Goal: Task Accomplishment & Management: Manage account settings

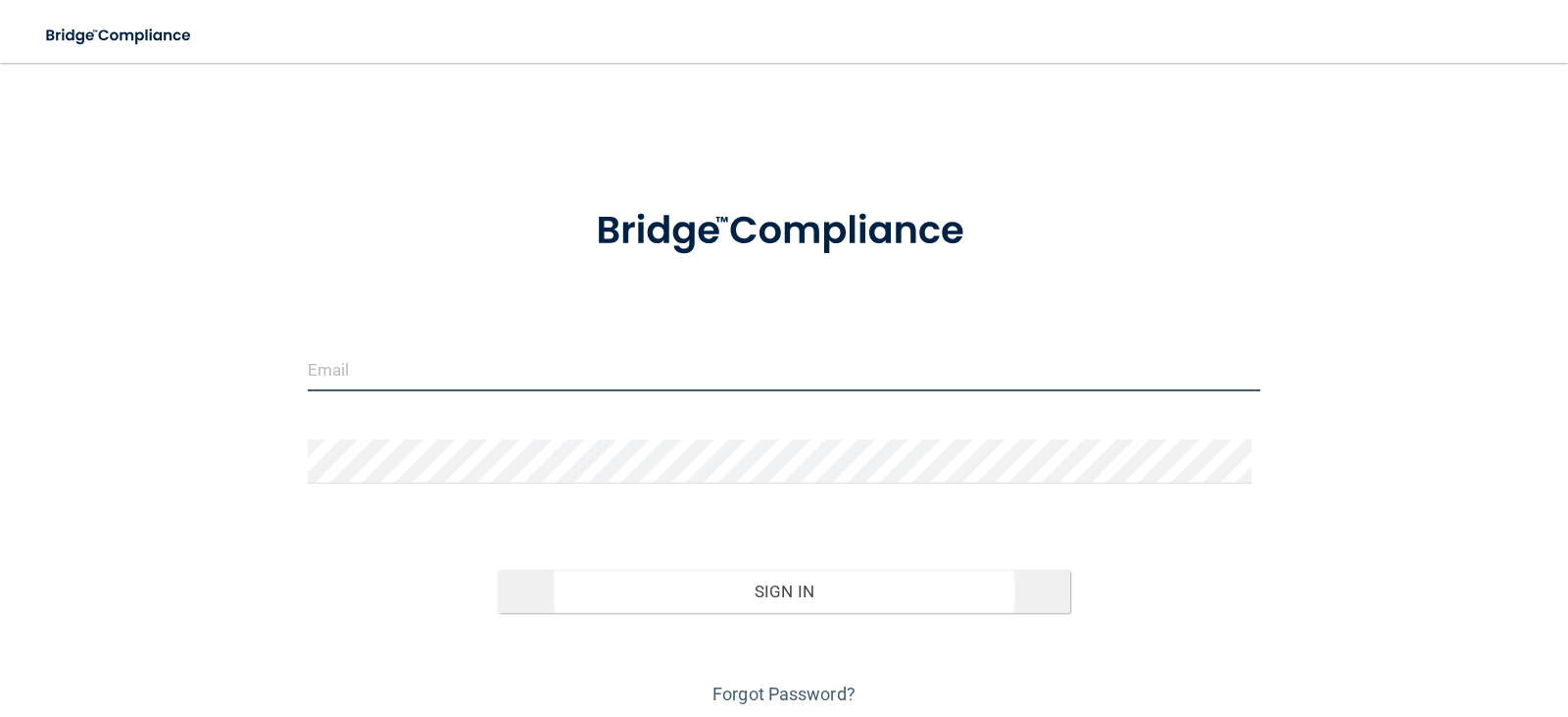
type input "[EMAIL_ADDRESS][DOMAIN_NAME]"
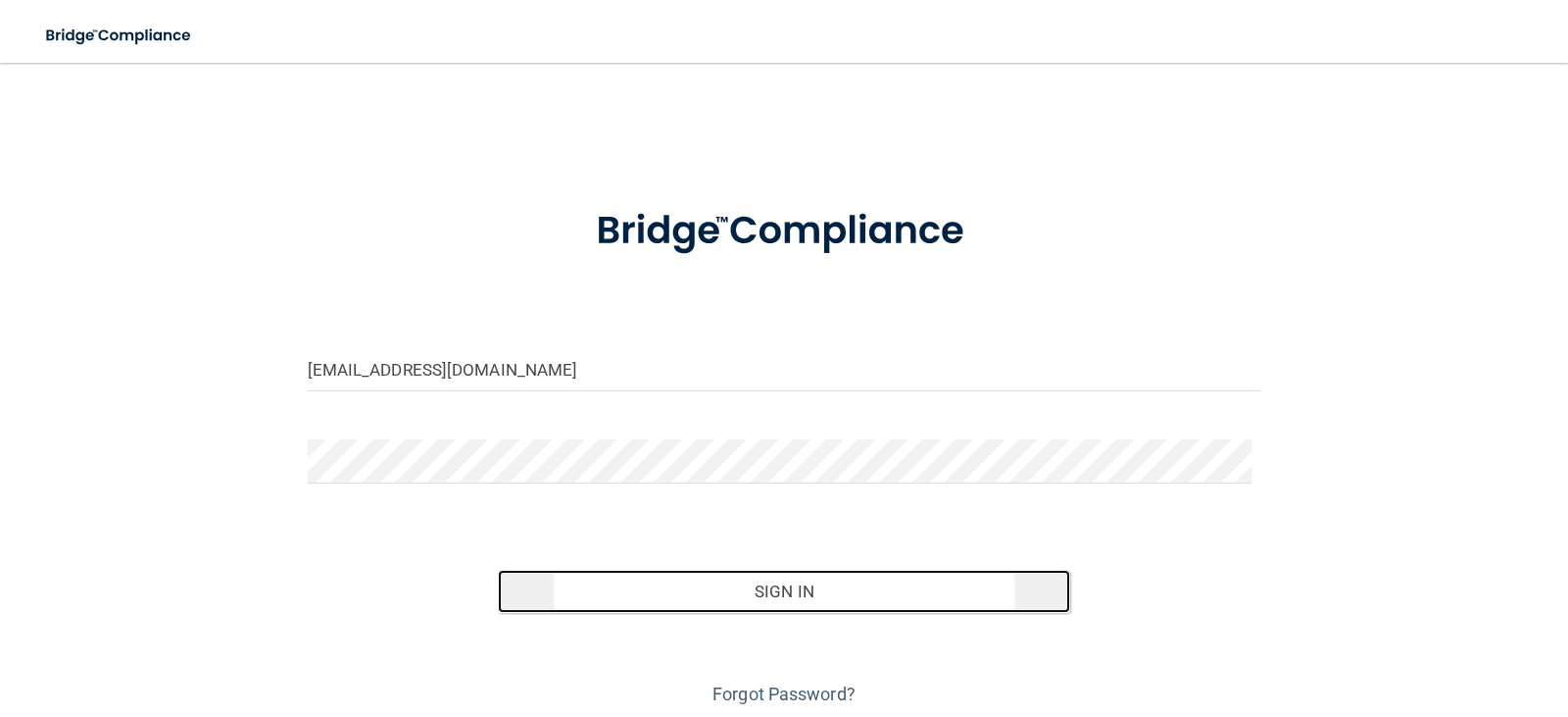
click at [683, 613] on button "Sign In" at bounding box center [784, 591] width 572 height 43
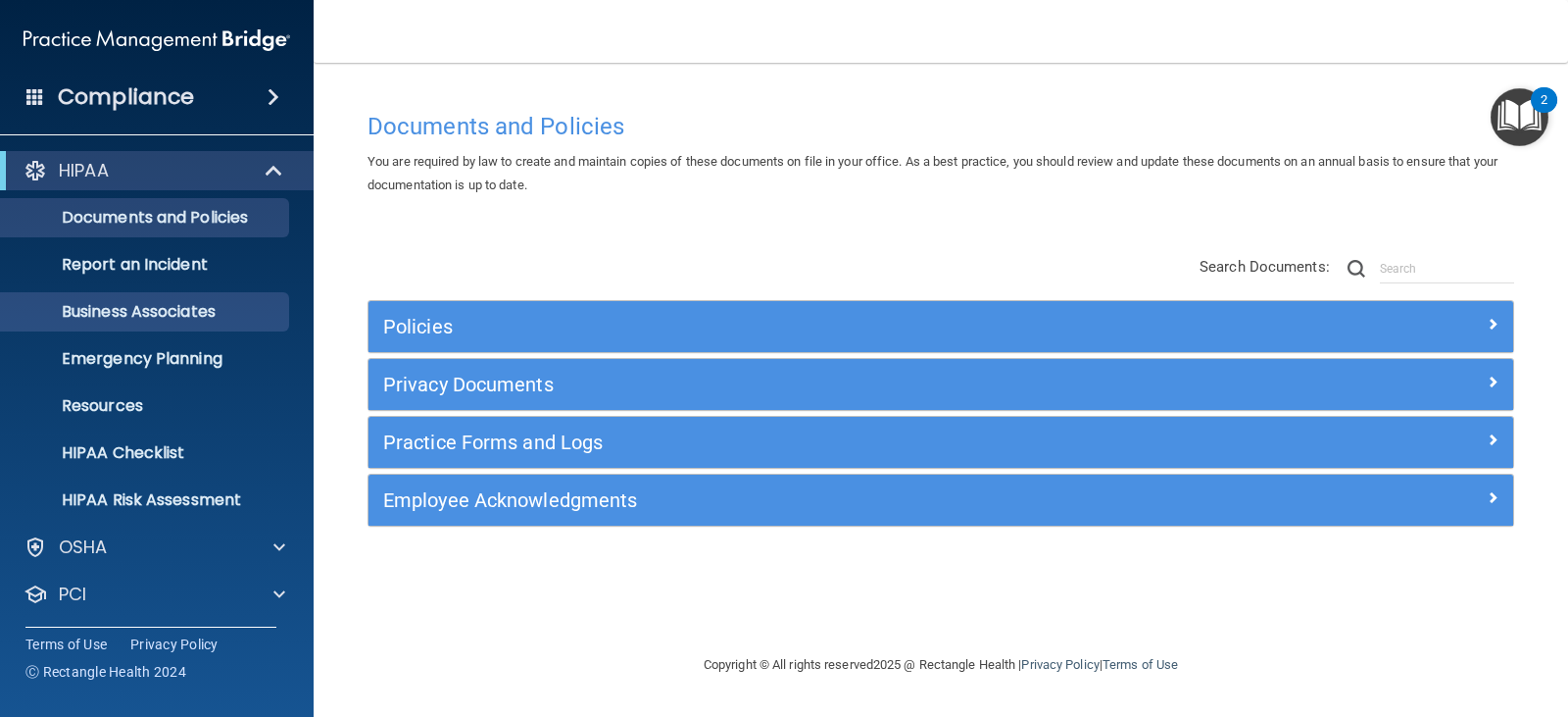
scroll to position [98, 0]
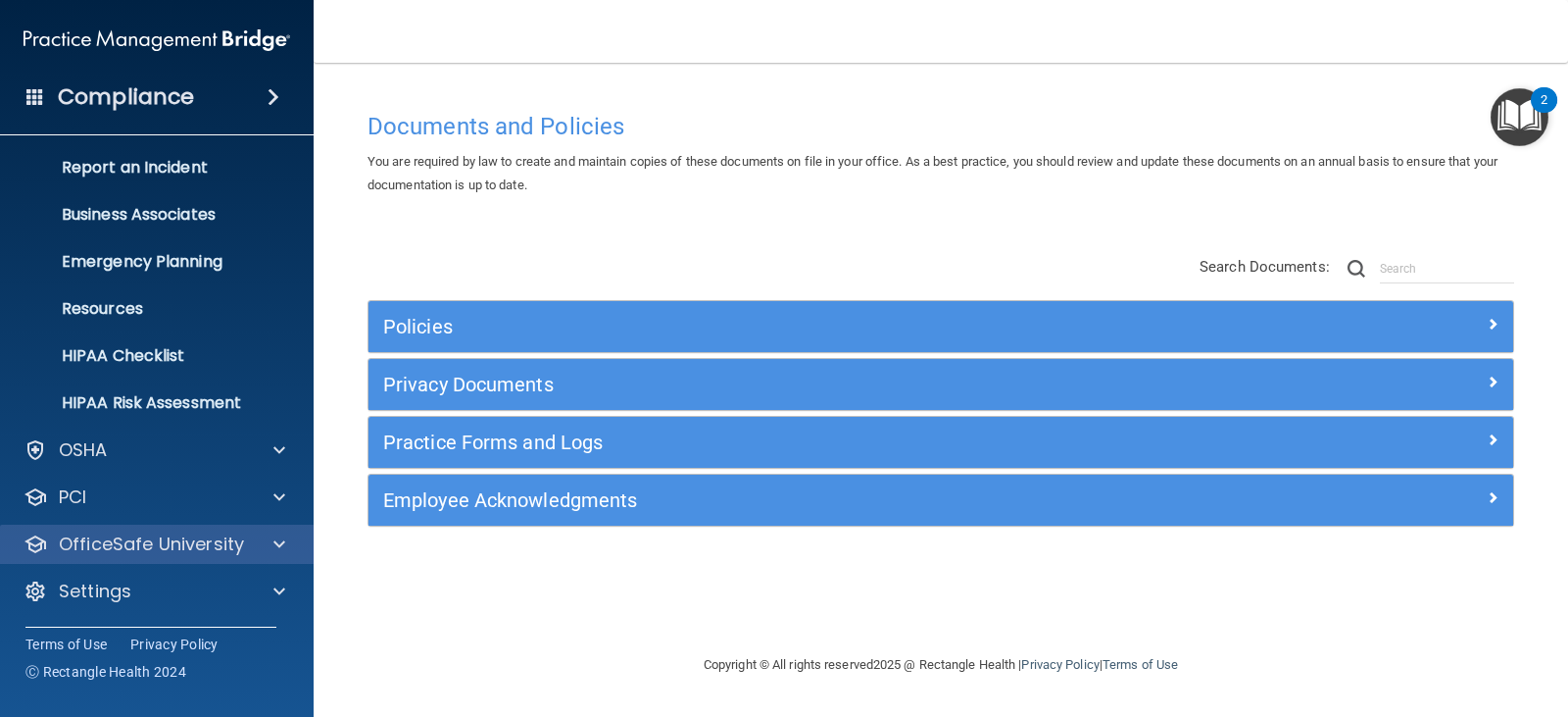
click at [169, 561] on div "HIPAA Documents and Policies Report an Incident Business Associates Emergency P…" at bounding box center [157, 336] width 315 height 580
click at [172, 549] on p "OfficeSafe University" at bounding box center [152, 545] width 185 height 24
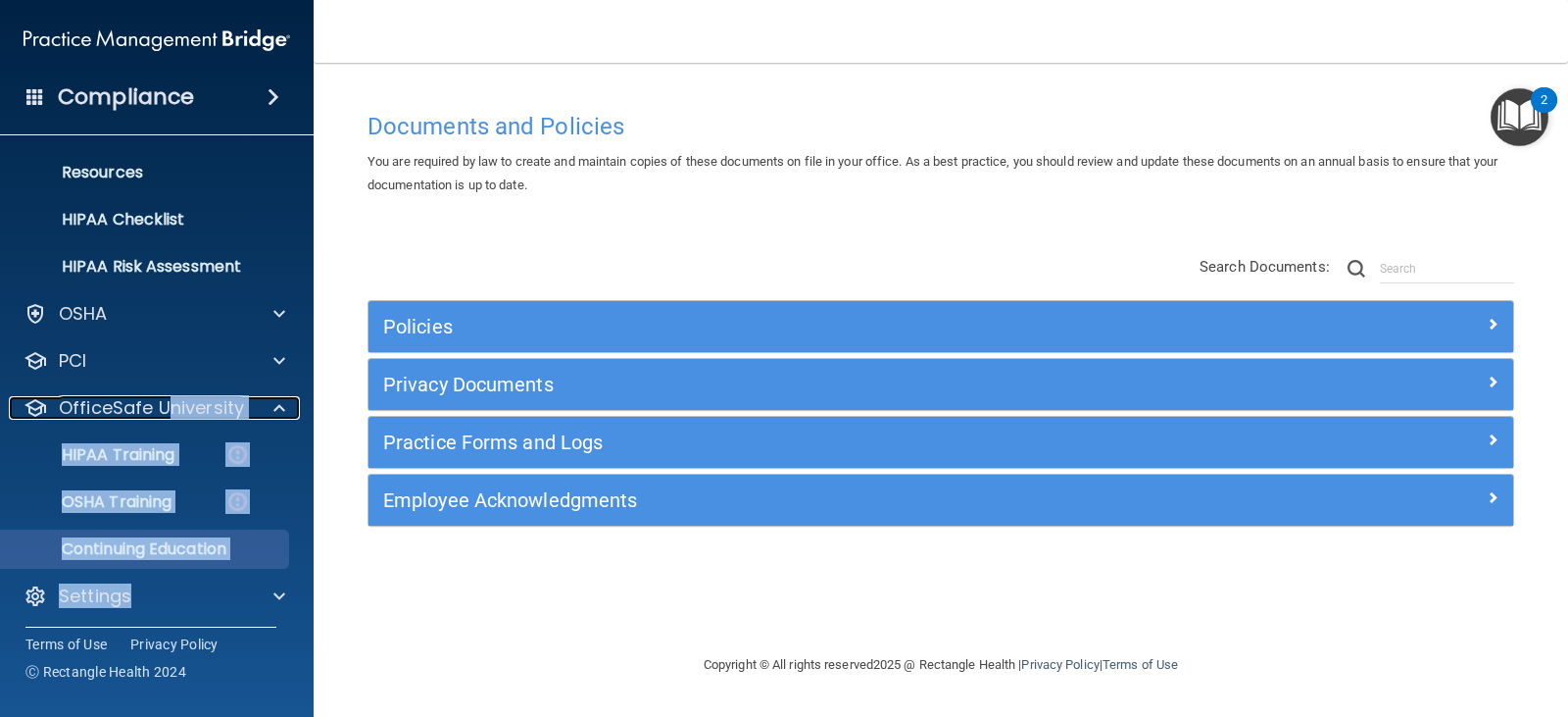
scroll to position [238, 0]
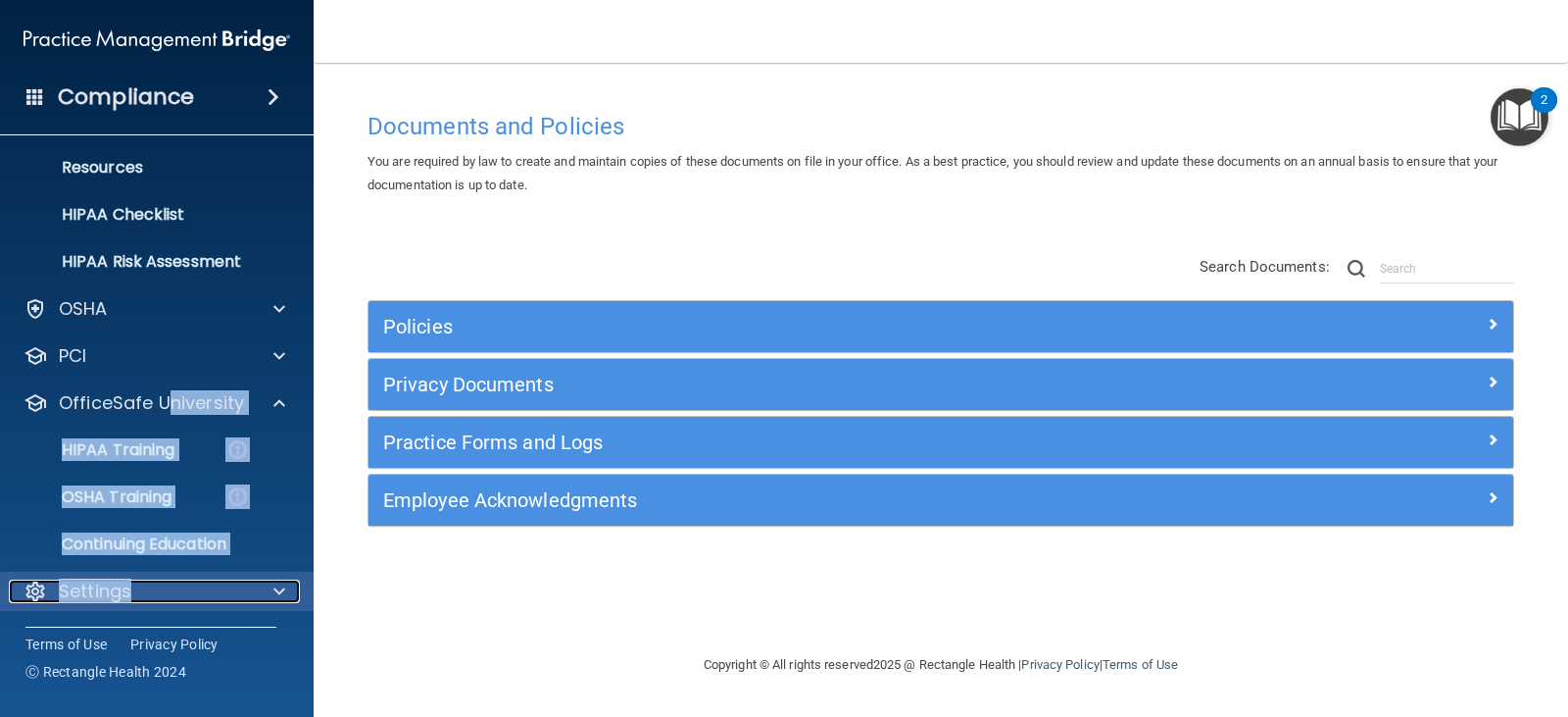
click at [152, 579] on div "Settings" at bounding box center [130, 591] width 243 height 24
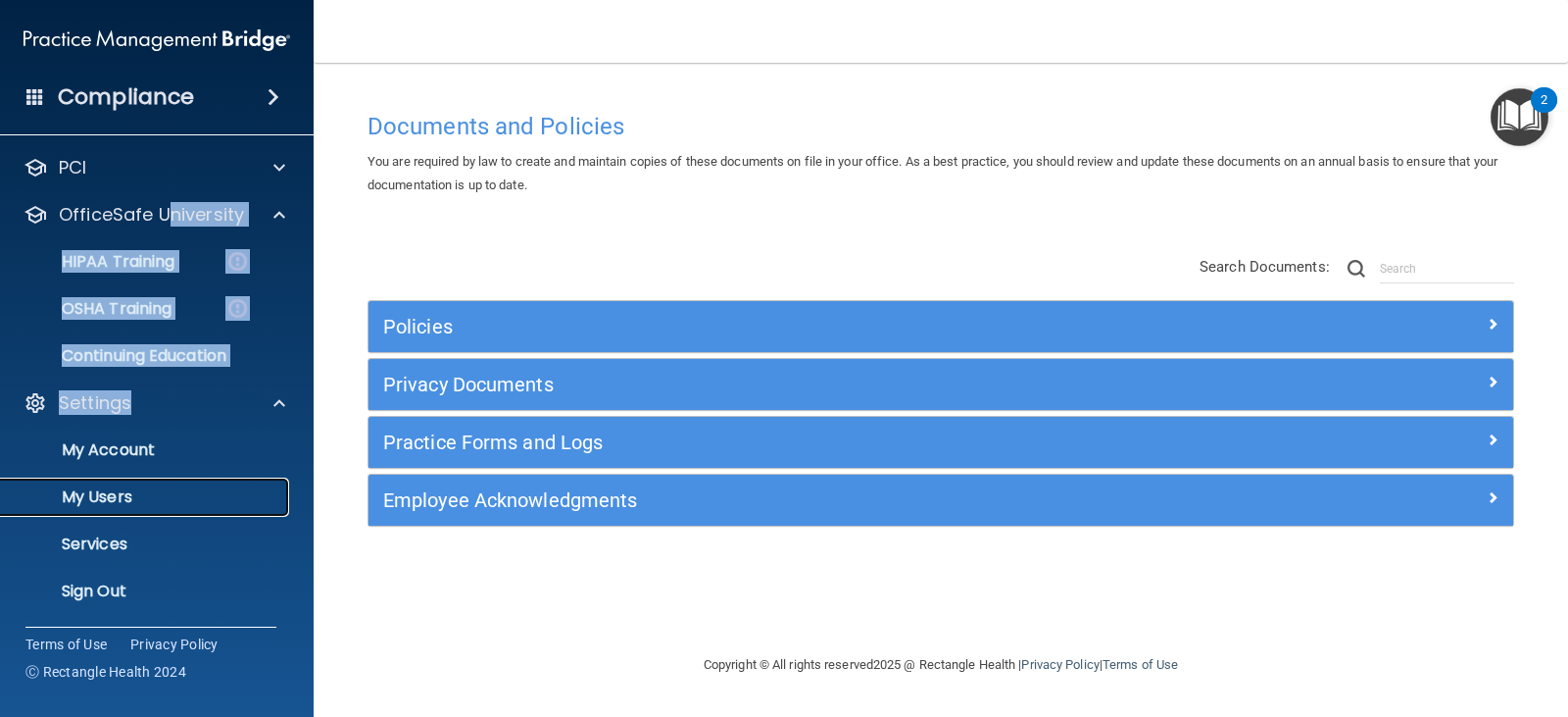
click at [137, 489] on p "My Users" at bounding box center [147, 497] width 268 height 20
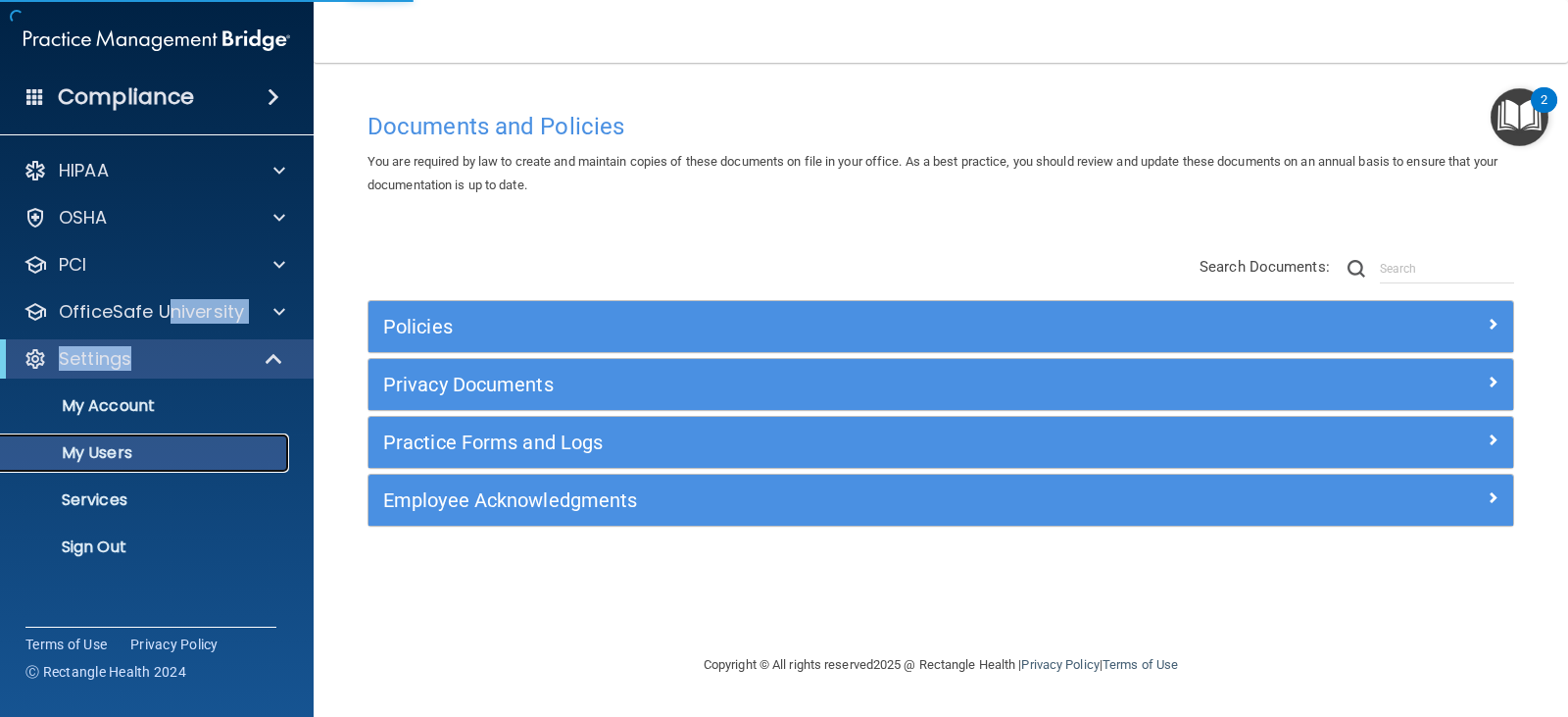
click at [100, 448] on p "My Users" at bounding box center [147, 453] width 268 height 20
select select "20"
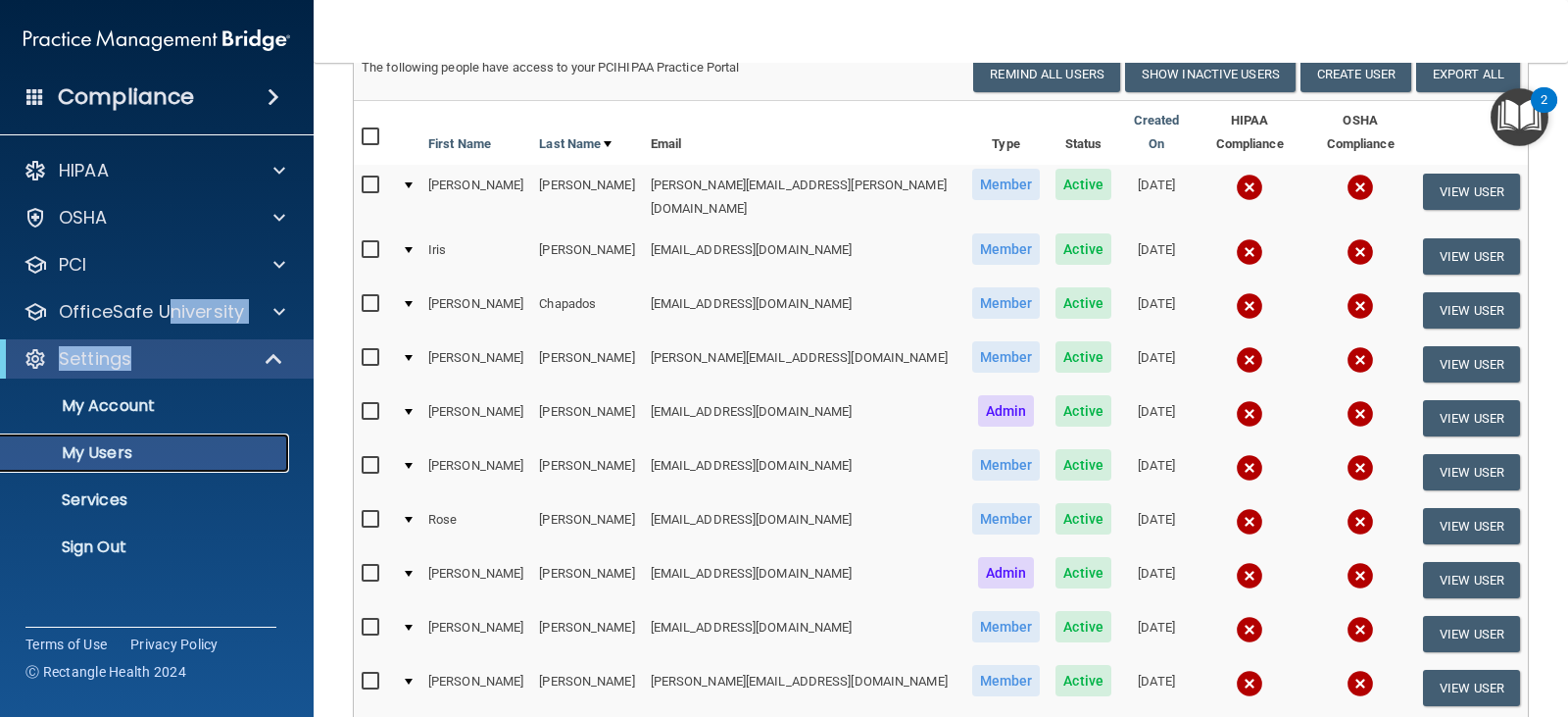
scroll to position [196, 0]
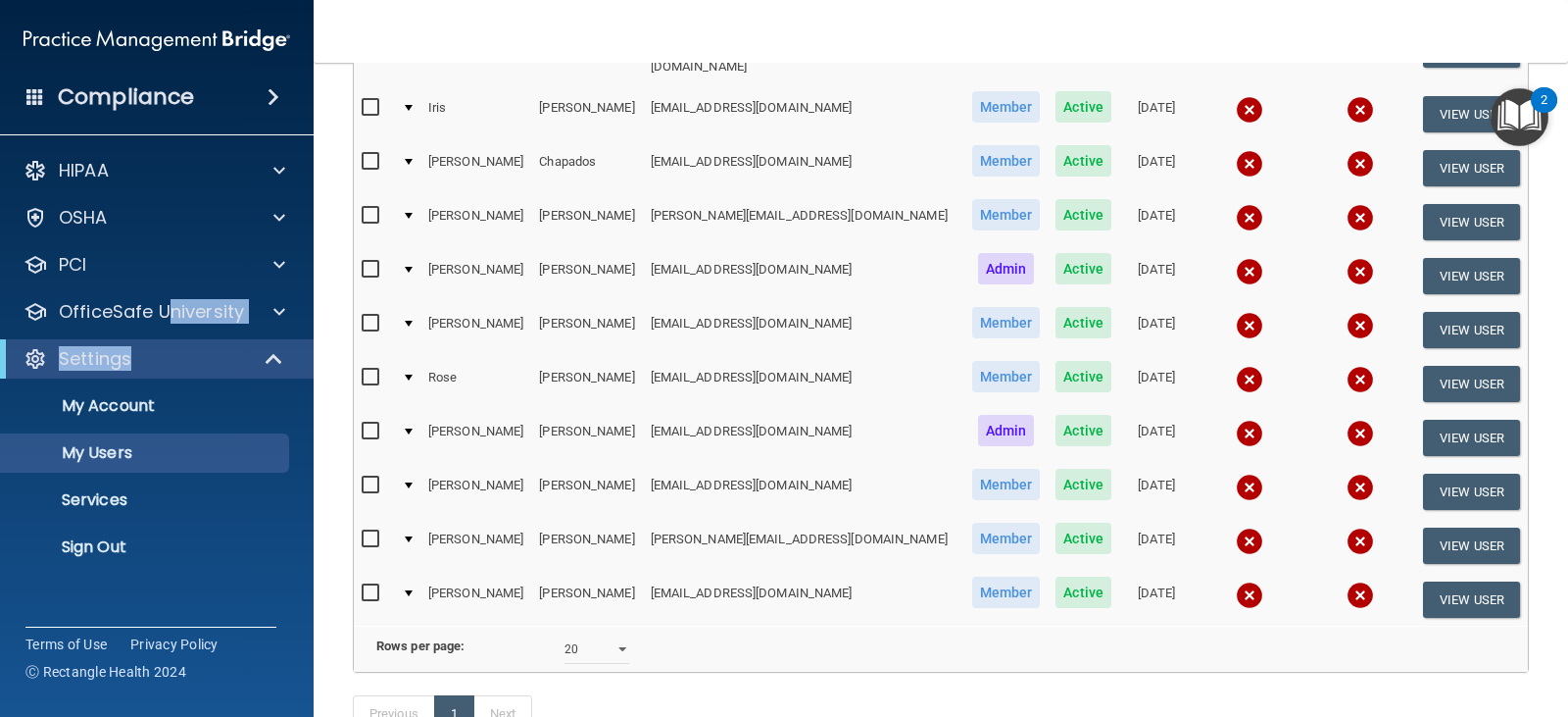
click at [373, 585] on input "checkbox" at bounding box center [372, 593] width 23 height 16
checkbox input "true"
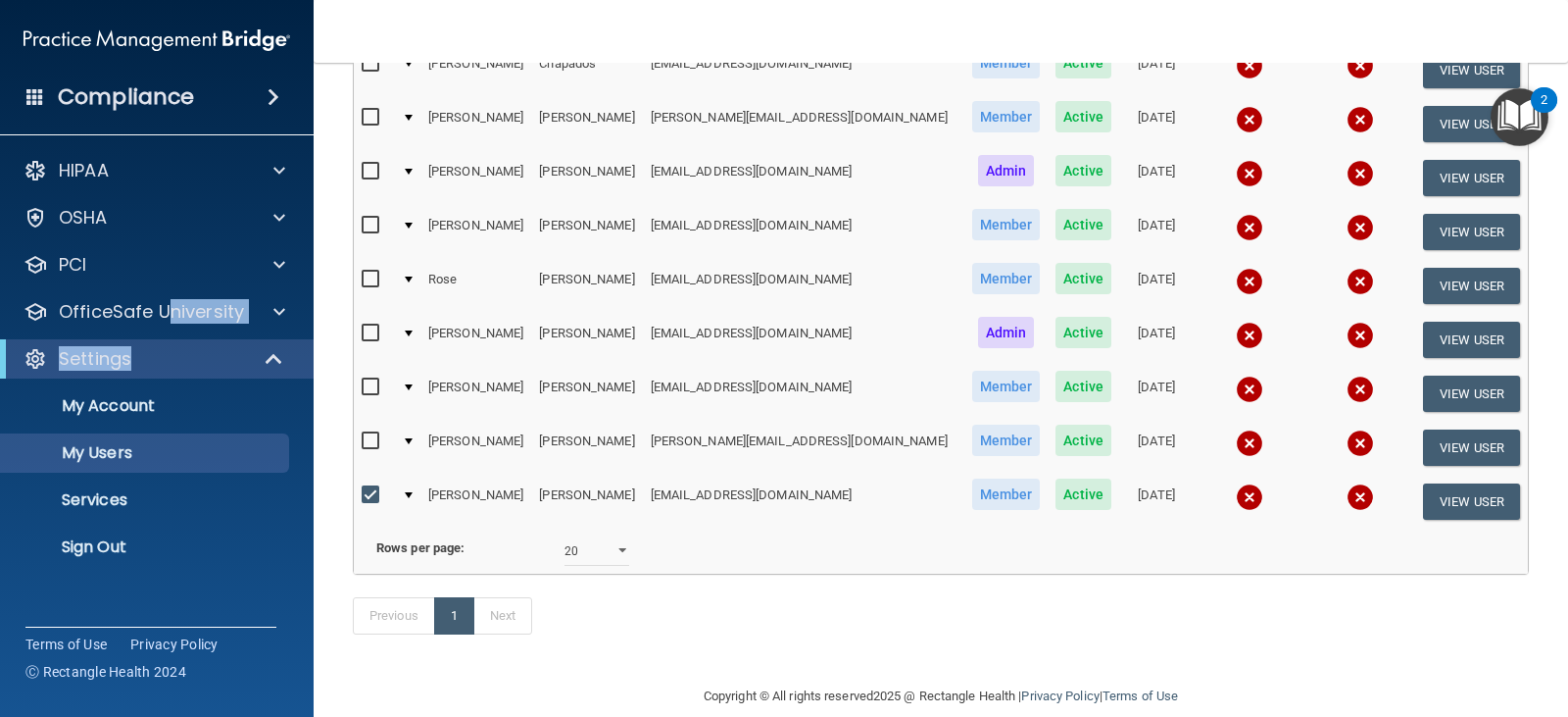
scroll to position [423, 0]
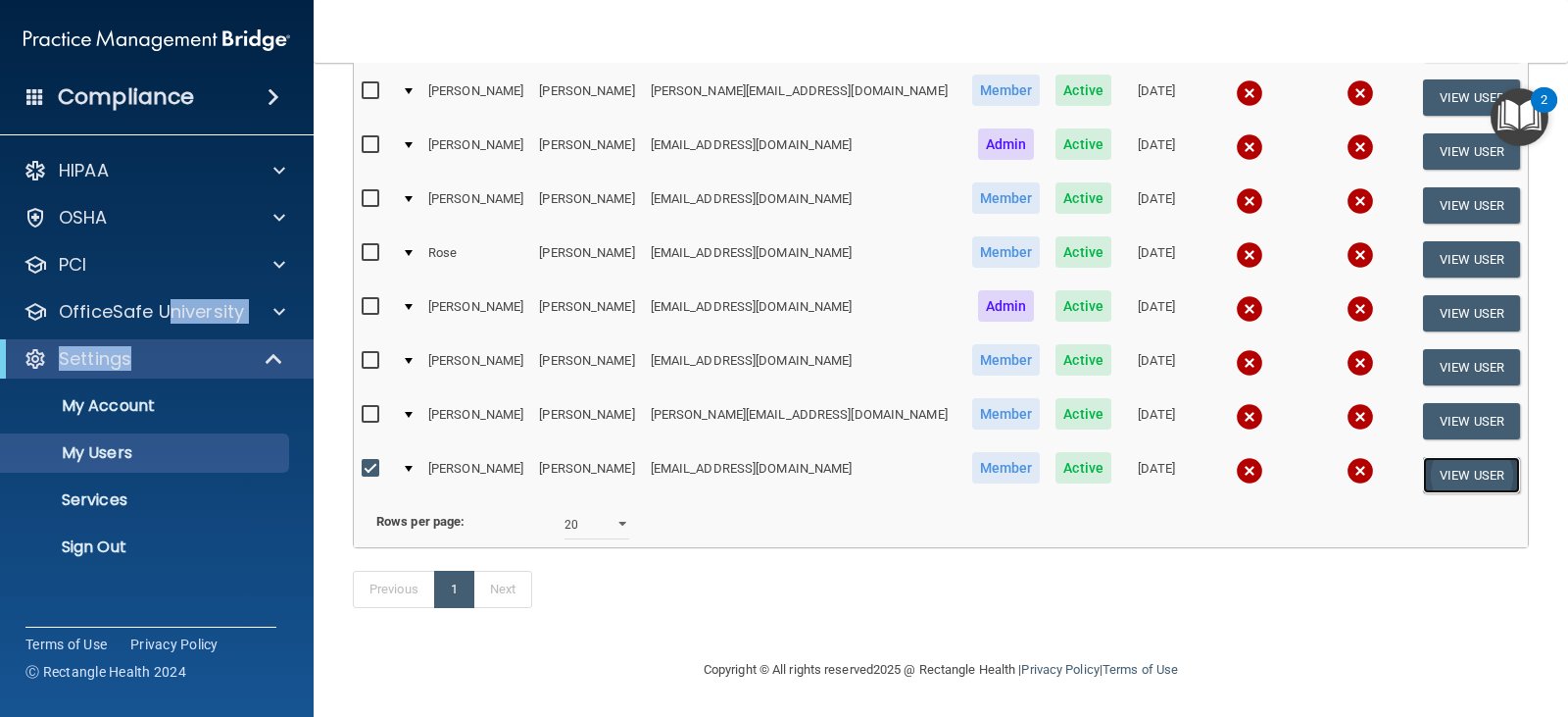
click at [1422, 457] on button "View User" at bounding box center [1471, 475] width 97 height 36
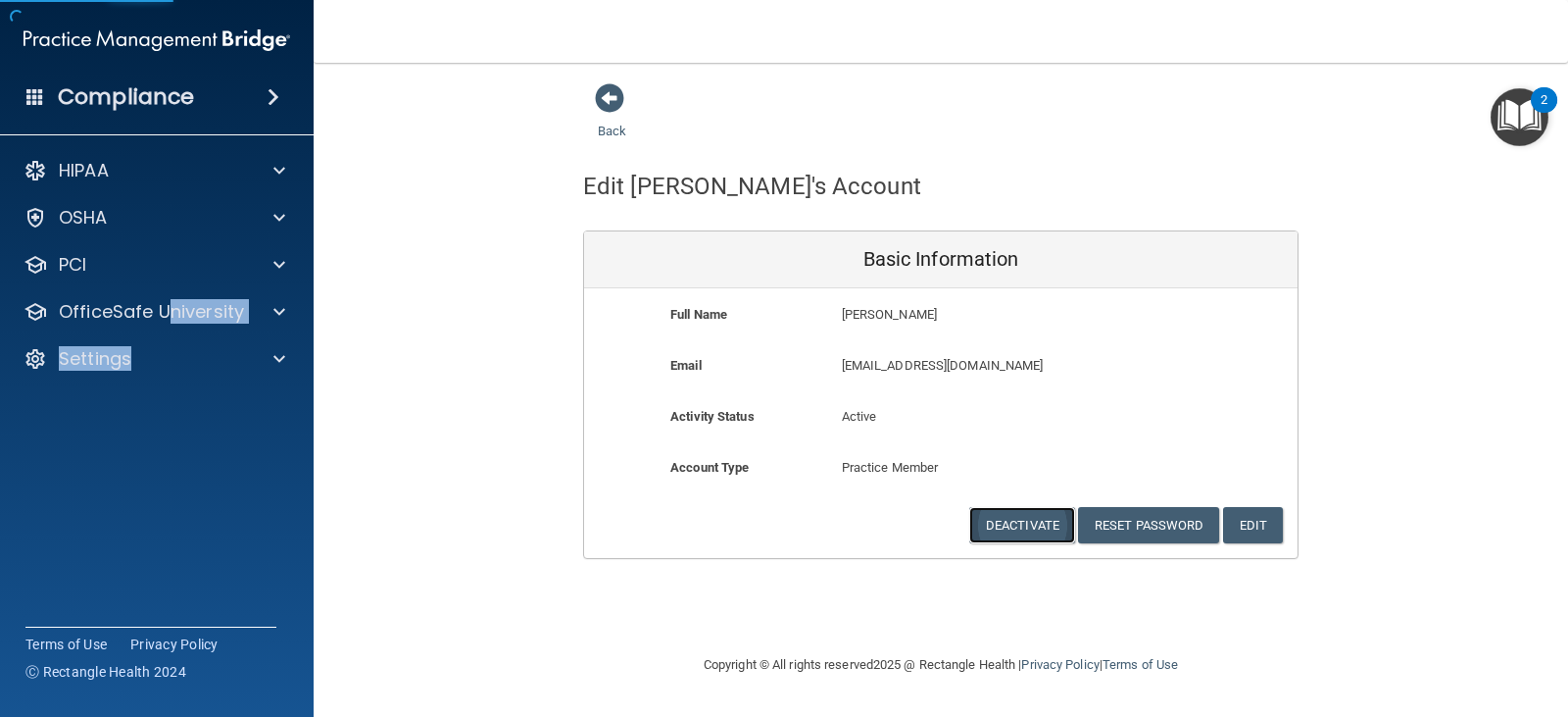
click at [1011, 520] on button "Deactivate" at bounding box center [1022, 525] width 106 height 36
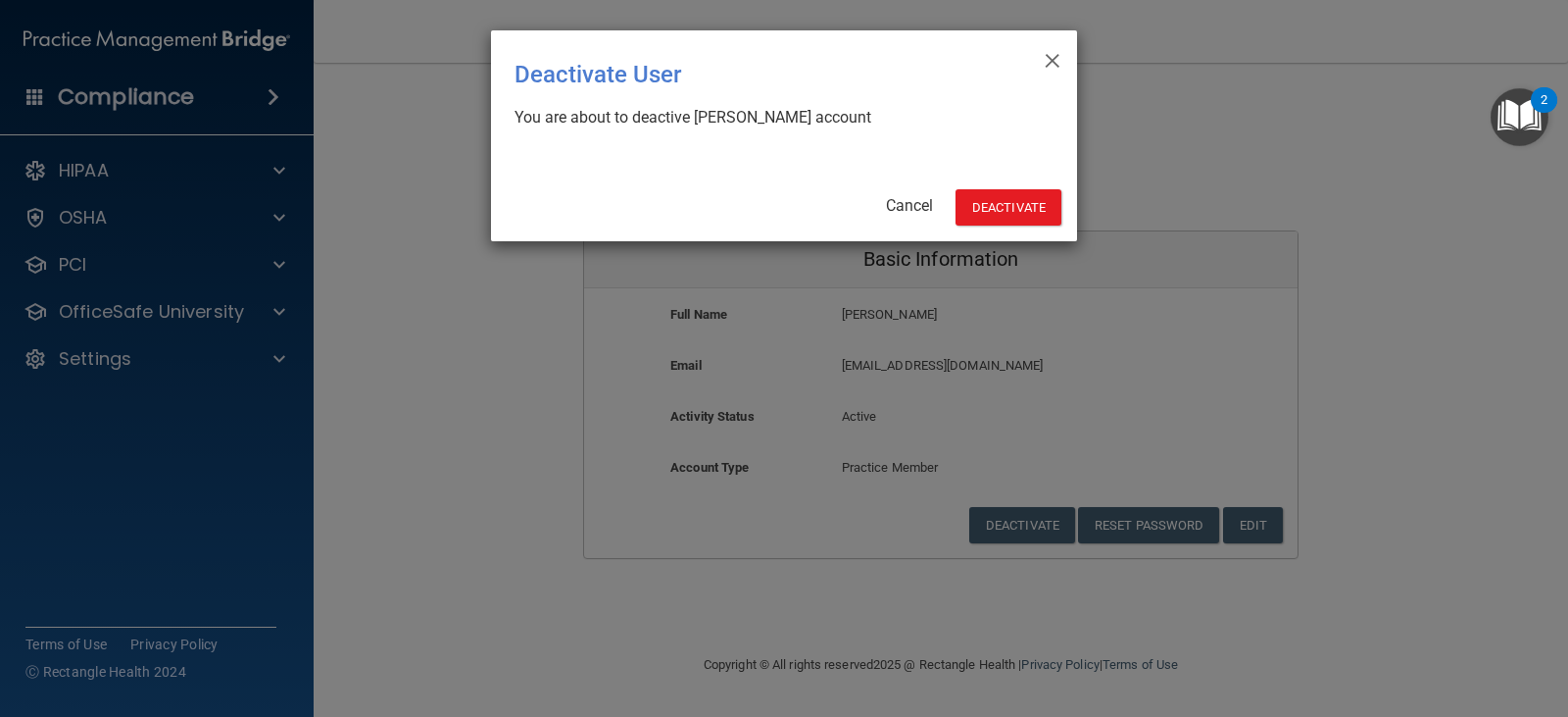
click at [1010, 186] on div "× Close Deactivate User You are about to deactive Helena Wigfall's account Canc…" at bounding box center [784, 136] width 586 height 211
click at [1010, 202] on button "Deactivate" at bounding box center [1009, 207] width 106 height 36
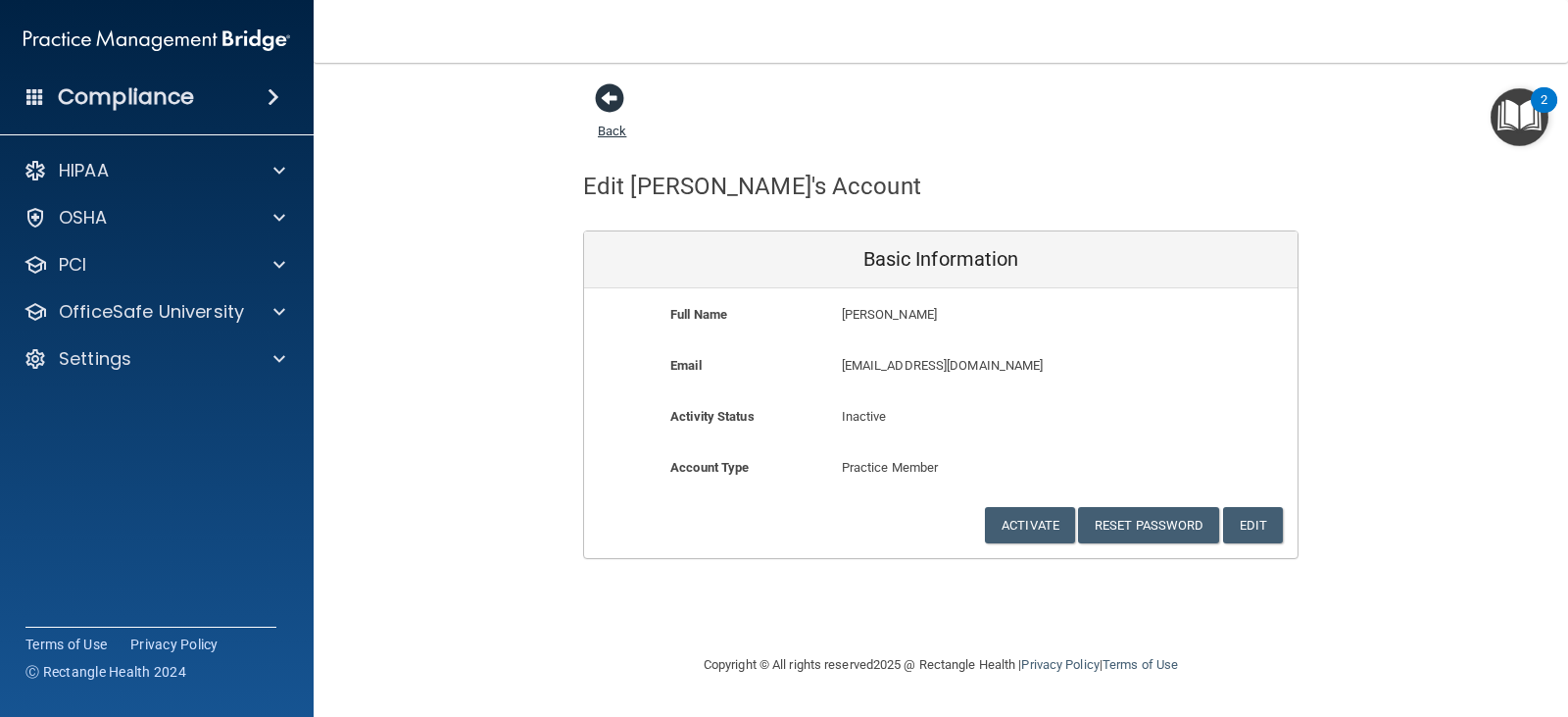
click at [599, 95] on span at bounding box center [609, 98] width 30 height 30
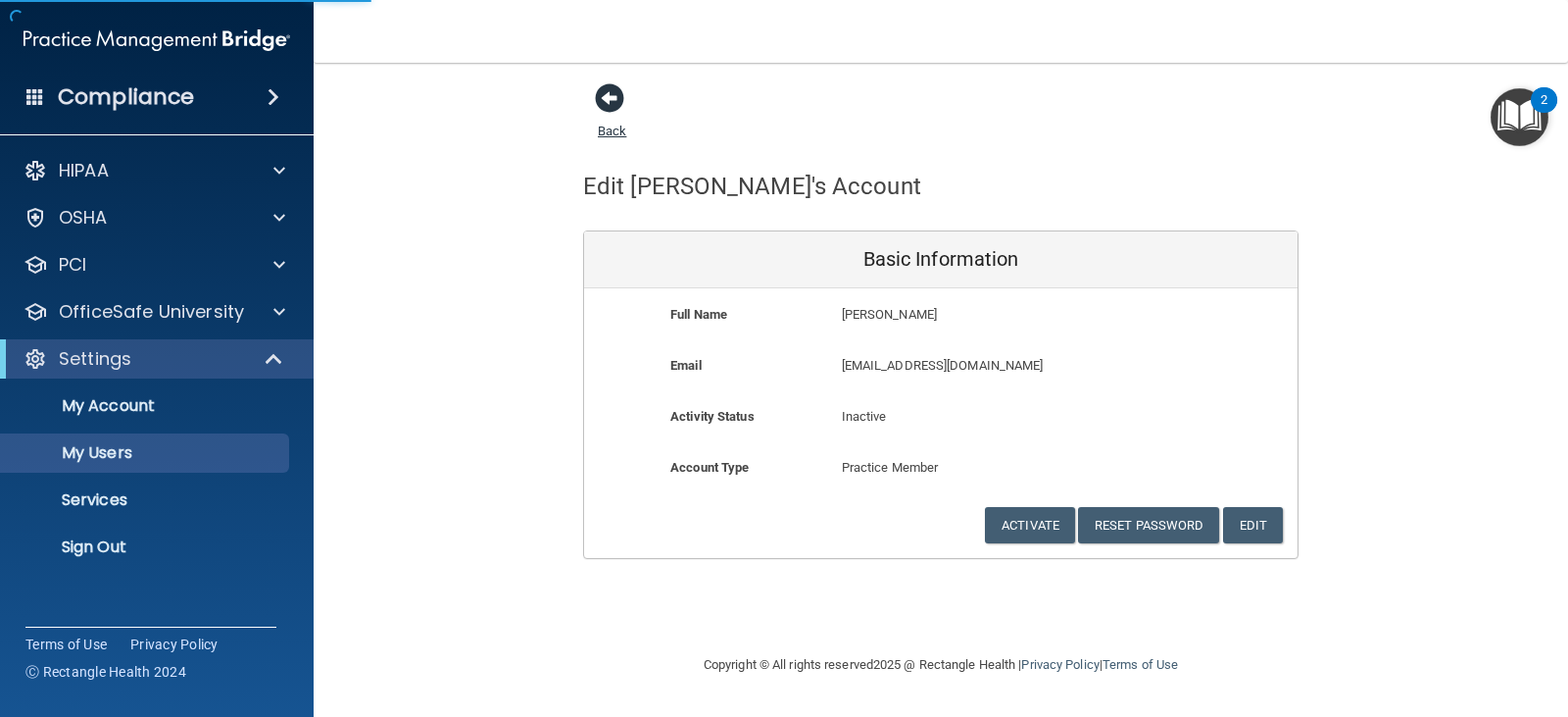
select select "20"
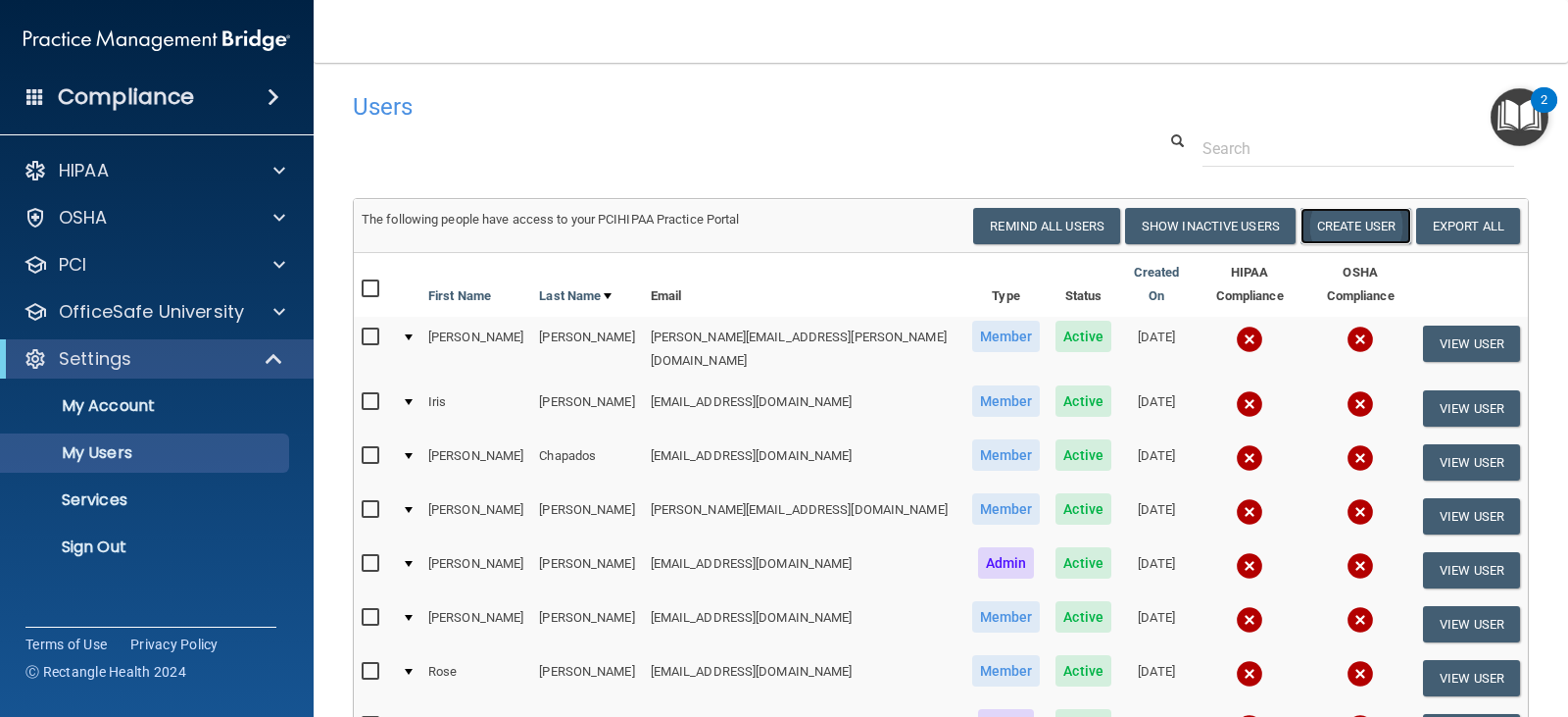
click at [1337, 214] on button "Create User" at bounding box center [1355, 226] width 110 height 36
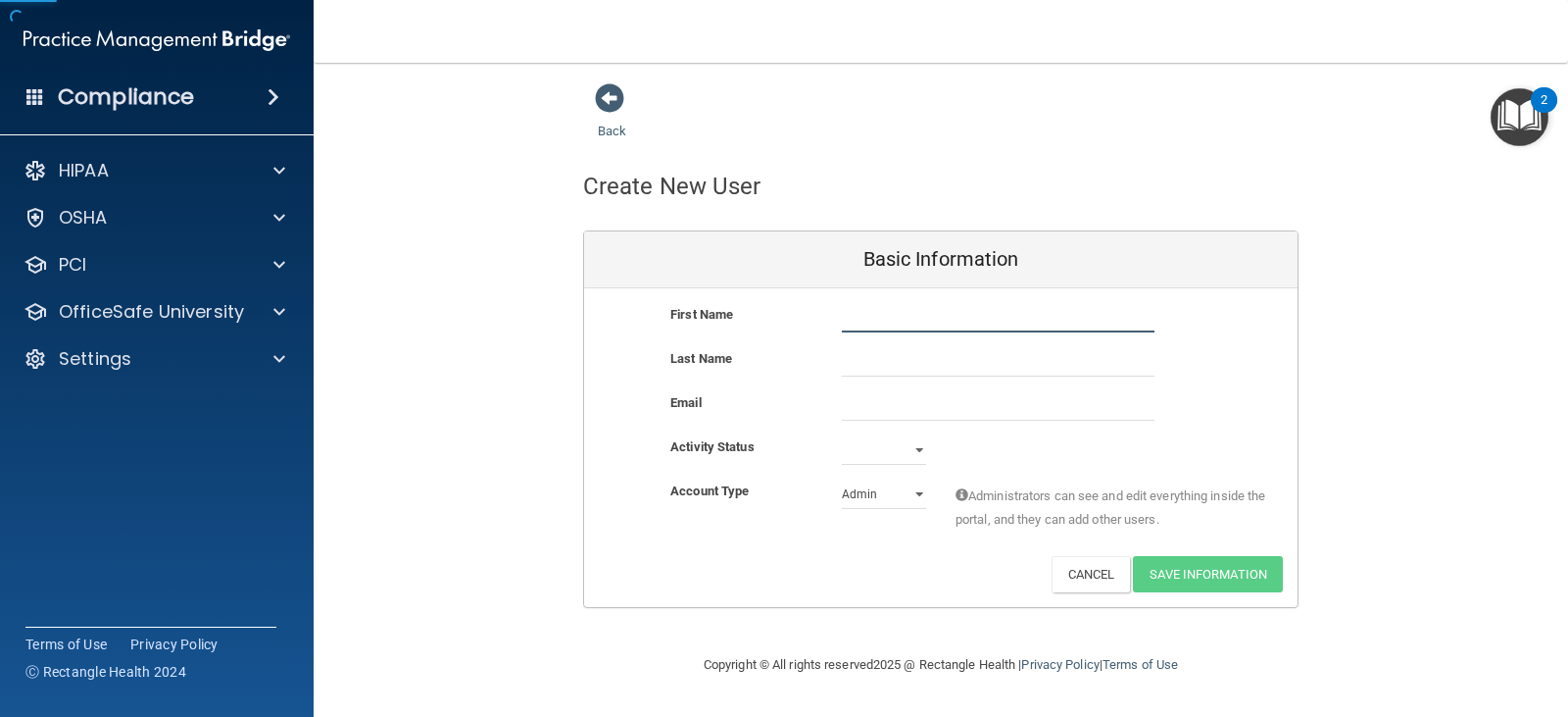
click at [900, 313] on input "text" at bounding box center [998, 318] width 313 height 30
type input "Sunny"
type input "[PERSON_NAME]"
paste input "[EMAIL_ADDRESS][DOMAIN_NAME]"
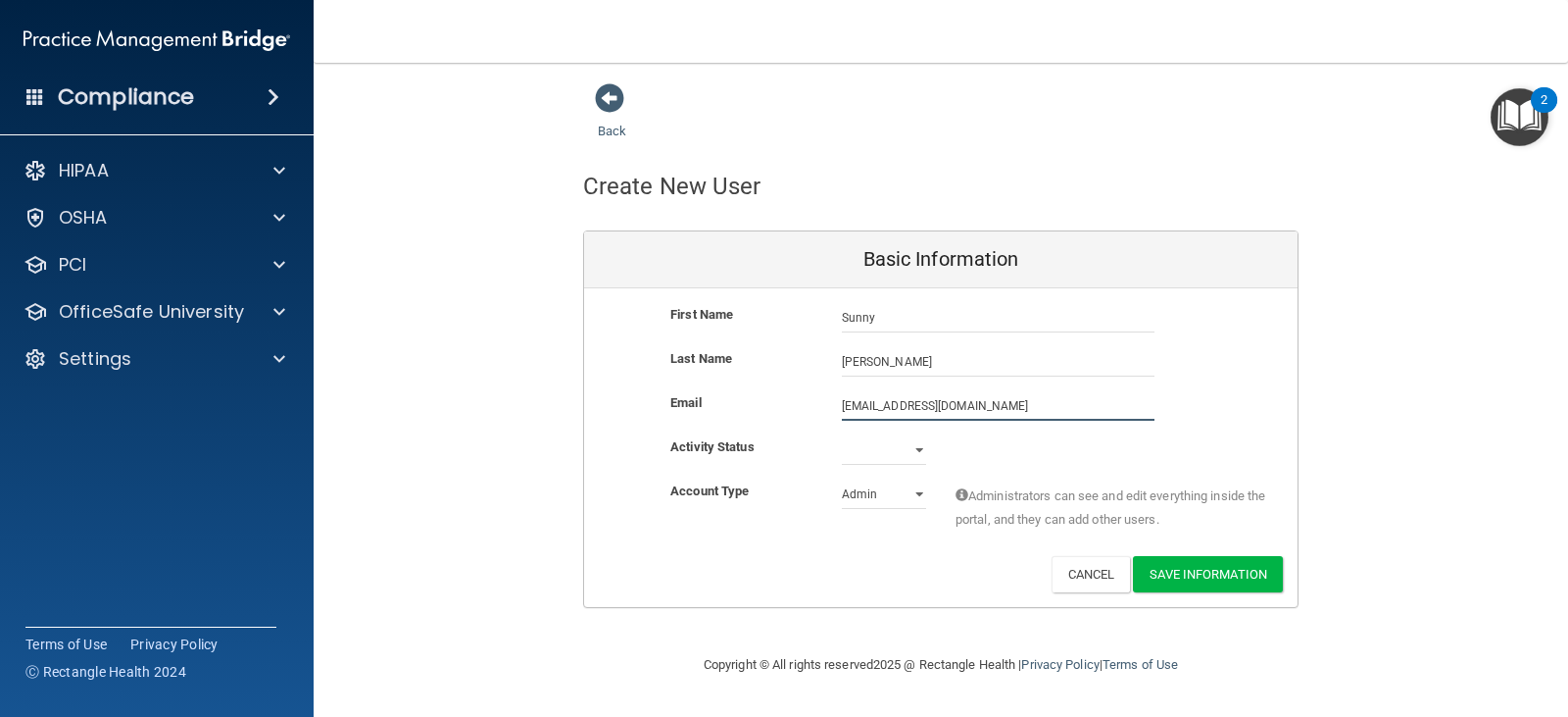
type input "[EMAIL_ADDRESS][DOMAIN_NAME]"
click at [879, 443] on select "Active Inactive" at bounding box center [884, 450] width 85 height 30
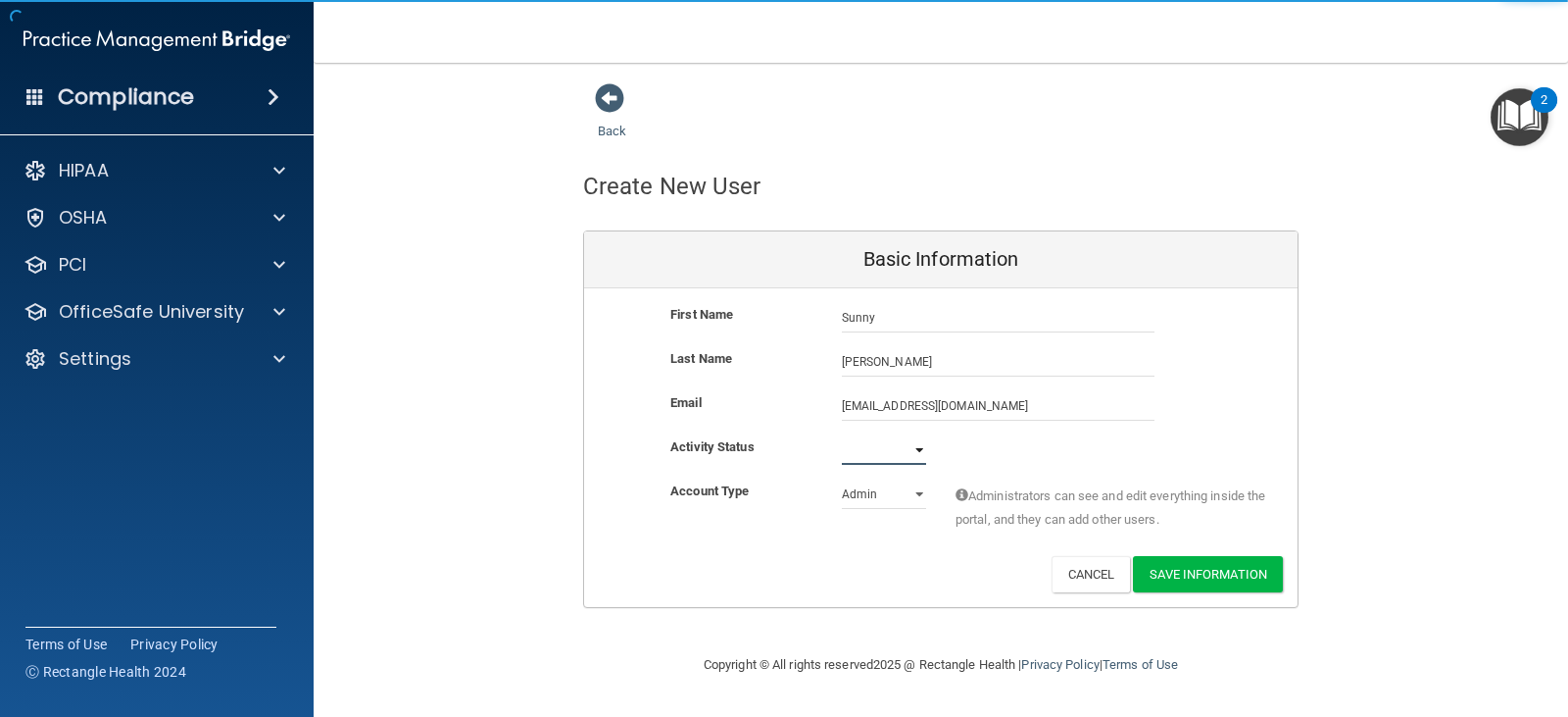
select select "active"
click at [842, 435] on select "Active Inactive" at bounding box center [884, 450] width 85 height 30
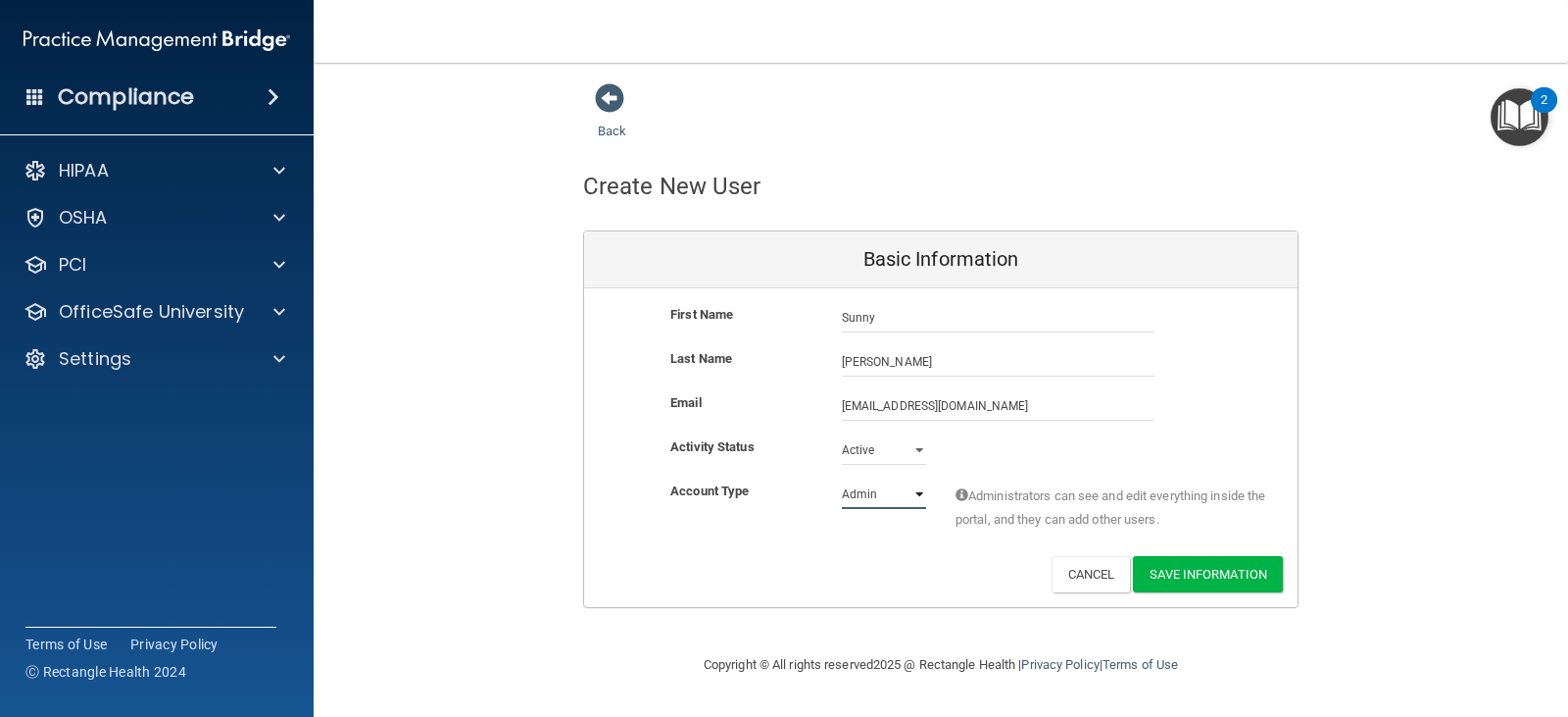
click at [858, 503] on select "Admin Member" at bounding box center [884, 494] width 85 height 30
select select "practice_member"
click at [842, 480] on select "Admin Member" at bounding box center [884, 494] width 85 height 30
click at [1231, 586] on button "Save Information" at bounding box center [1208, 573] width 150 height 36
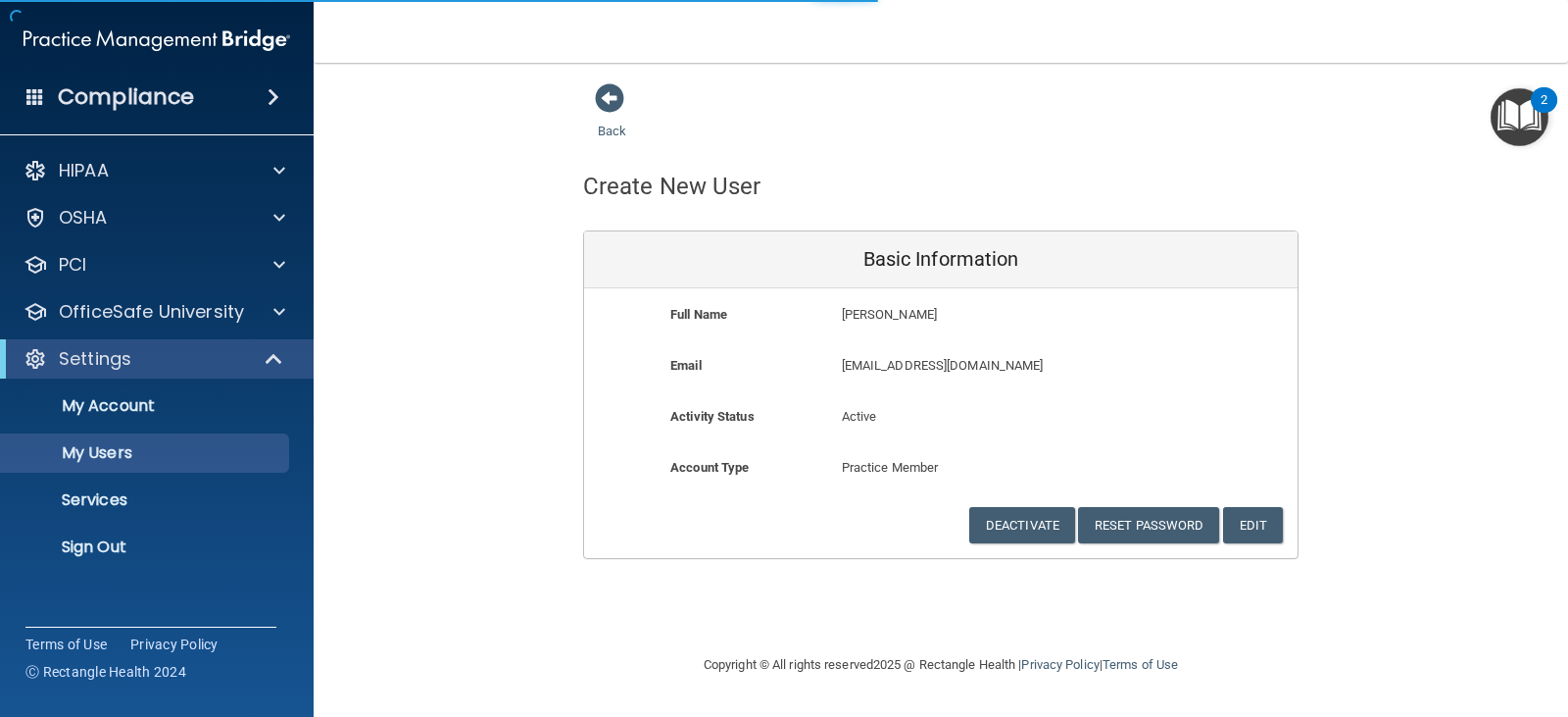
select select "20"
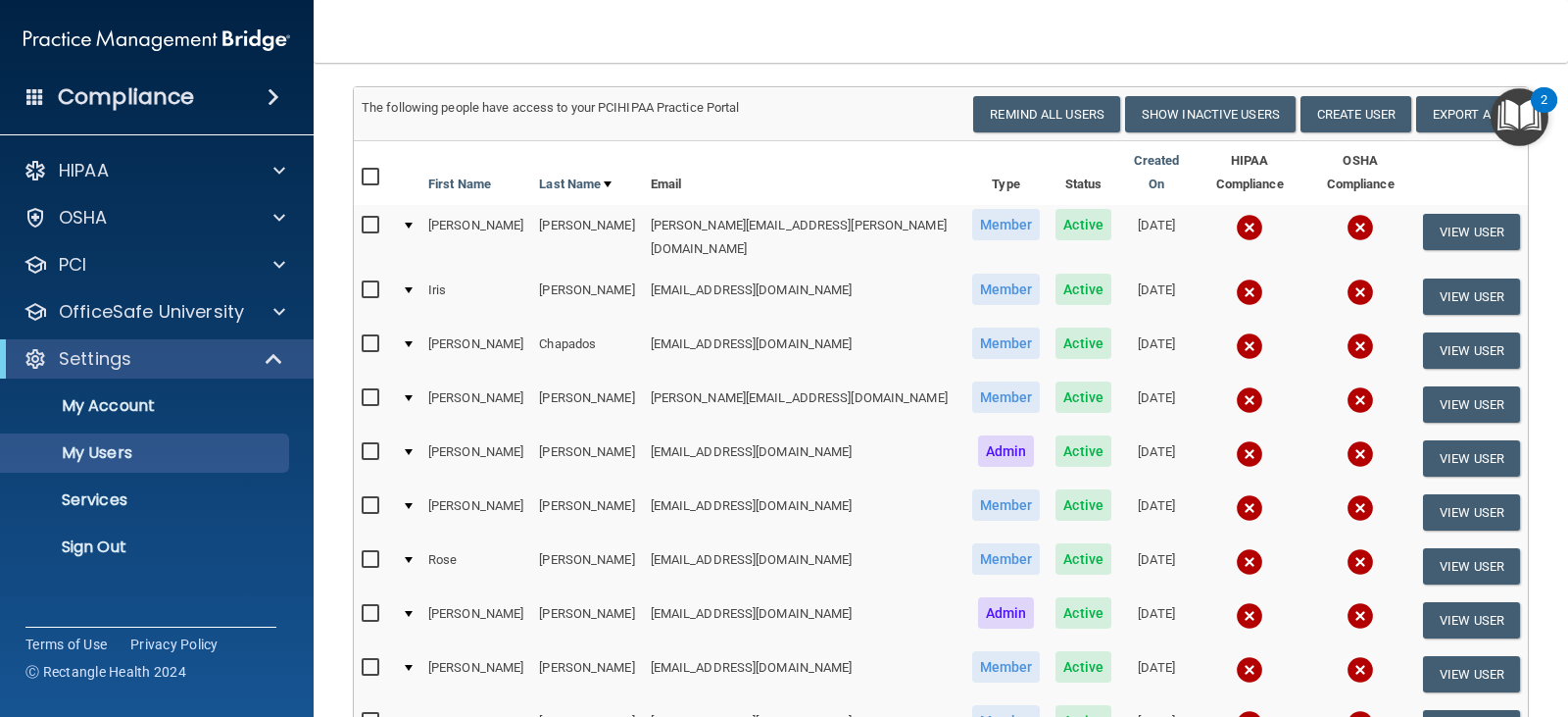
scroll to position [196, 0]
